Goal: Communication & Community: Participate in discussion

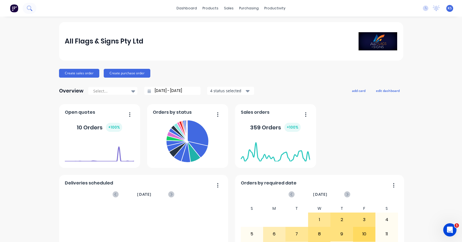
click at [30, 7] on icon at bounding box center [29, 8] width 5 height 5
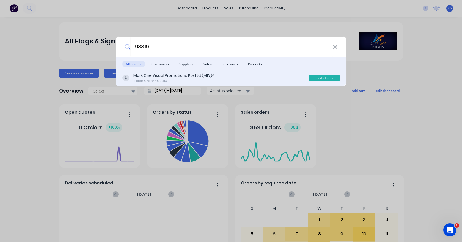
type input "98819"
click at [149, 76] on div "Mark One Visual Promotions Pty Ltd (M1V)^" at bounding box center [173, 76] width 81 height 6
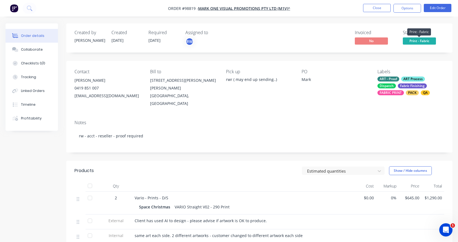
click at [410, 40] on span "Print - Fabric" at bounding box center [418, 40] width 33 height 7
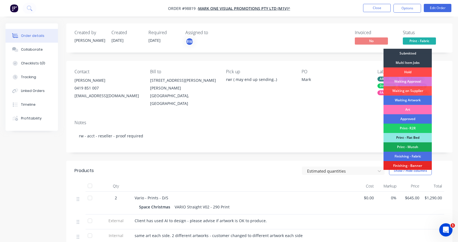
click at [404, 70] on div "Hold" at bounding box center [407, 72] width 48 height 9
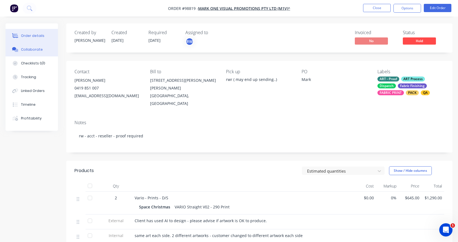
click at [37, 50] on div "Collaborate" at bounding box center [32, 49] width 22 height 5
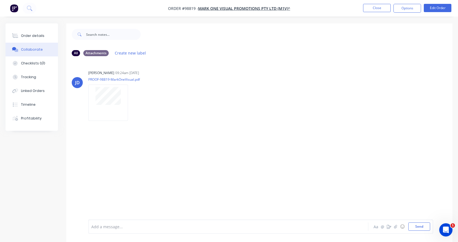
click at [99, 230] on div "Add a message..." at bounding box center [218, 227] width 254 height 8
click at [194, 227] on span "13/10 - [PERSON_NAME]'s client would like the phalic rocket removed. New artwor…" at bounding box center [176, 226] width 169 height 5
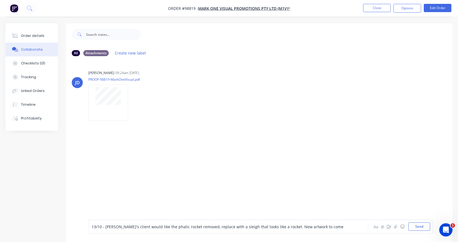
click at [328, 228] on div "13/10 - [PERSON_NAME]'s client would like the phalic rocket removed, replace wi…" at bounding box center [219, 227] width 254 height 6
click at [424, 225] on button "Send" at bounding box center [419, 227] width 22 height 8
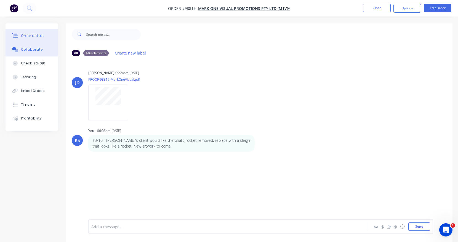
click at [28, 33] on button "Order details" at bounding box center [32, 36] width 52 height 14
